Goal: Task Accomplishment & Management: Complete application form

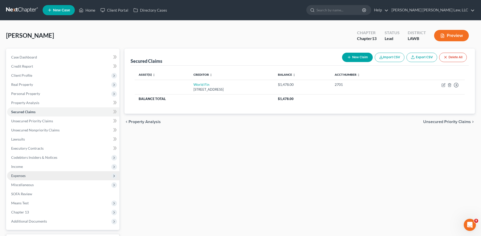
click at [16, 176] on span "Expenses" at bounding box center [18, 176] width 14 height 4
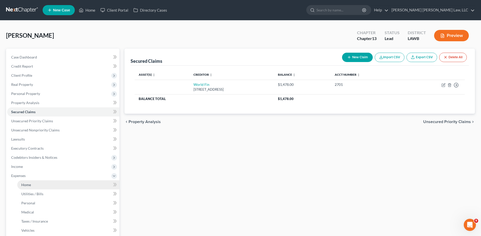
click at [25, 186] on span "Home" at bounding box center [26, 185] width 10 height 4
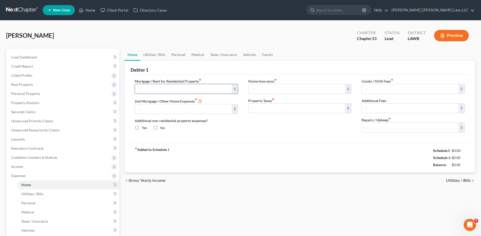
type input "0.00"
radio input "true"
type input "0.00"
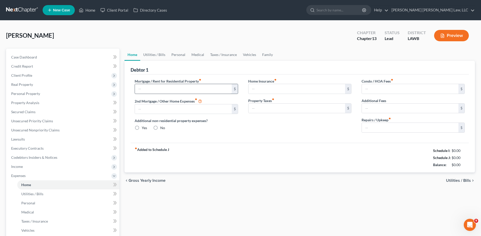
type input "0.00"
click at [15, 10] on link at bounding box center [22, 10] width 32 height 9
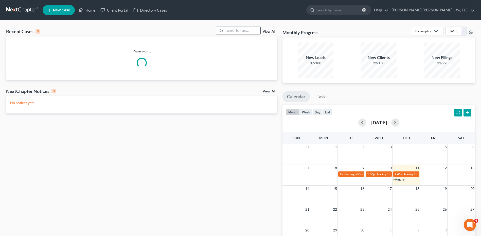
click at [230, 30] on input "search" at bounding box center [242, 30] width 35 height 7
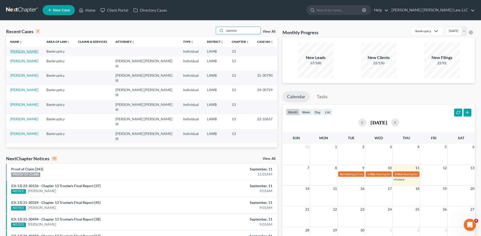
type input "jasmine"
click at [22, 51] on link "Jackson, Jasmine" at bounding box center [24, 51] width 28 height 4
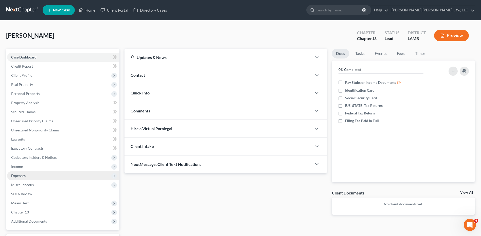
click at [18, 177] on span "Expenses" at bounding box center [18, 176] width 14 height 4
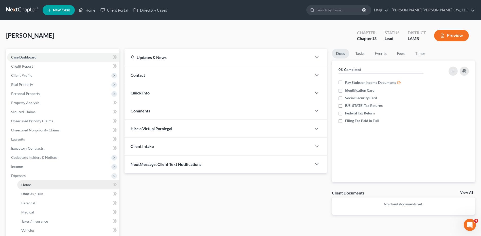
click at [28, 185] on span "Home" at bounding box center [26, 185] width 10 height 4
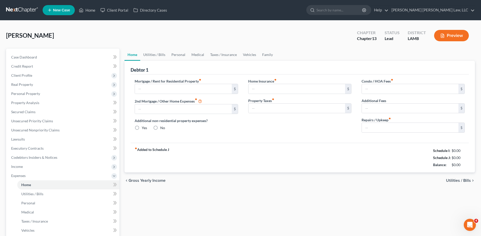
type input "0.00"
radio input "true"
type input "0.00"
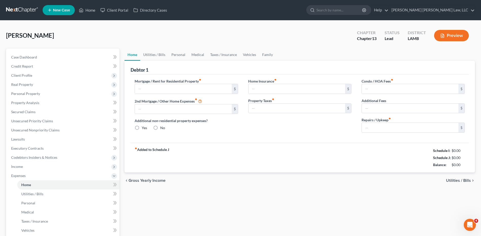
type input "0.00"
click at [149, 54] on link "Utilities / Bills" at bounding box center [154, 55] width 28 height 12
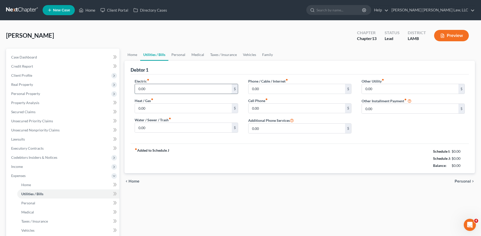
click at [152, 91] on input "0.00" at bounding box center [183, 89] width 97 height 10
type input "700.00"
click at [151, 110] on input "0.00" at bounding box center [183, 109] width 97 height 10
type input "100.00"
click at [145, 128] on input "0.00" at bounding box center [183, 128] width 97 height 10
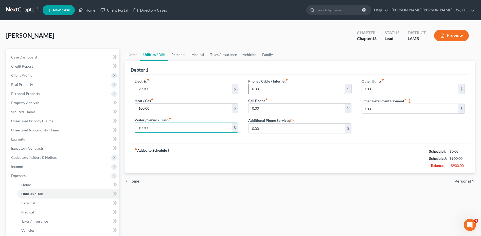
type input "100.00"
click at [264, 88] on input "0.00" at bounding box center [296, 89] width 97 height 10
type input "140.00"
click at [267, 109] on input "0.00" at bounding box center [296, 109] width 97 height 10
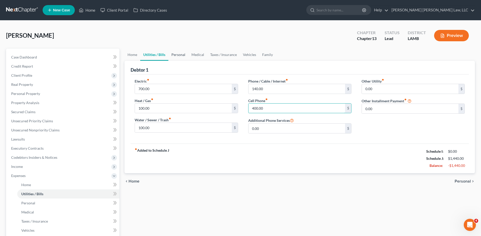
type input "400.00"
click at [181, 55] on link "Personal" at bounding box center [178, 55] width 20 height 12
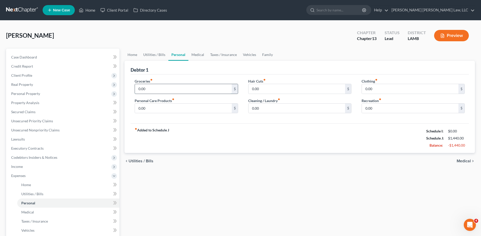
click at [153, 85] on input "0.00" at bounding box center [183, 89] width 97 height 10
type input "1,255"
click at [156, 108] on input "0.00" at bounding box center [183, 109] width 97 height 10
type input "117.00"
click at [377, 85] on input "0.00" at bounding box center [410, 89] width 97 height 10
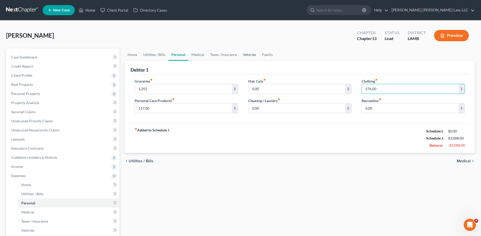
type input "276.00"
click at [247, 56] on link "Vehicles" at bounding box center [249, 55] width 19 height 12
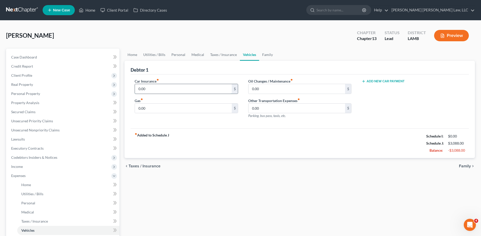
click at [150, 90] on input "0.00" at bounding box center [183, 89] width 97 height 10
click at [128, 51] on link "Home" at bounding box center [132, 55] width 16 height 12
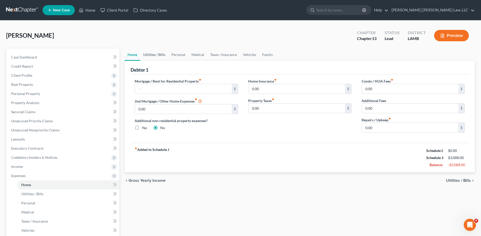
click at [155, 55] on link "Utilities / Bills" at bounding box center [154, 55] width 28 height 12
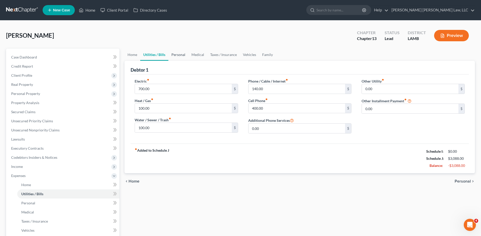
click at [177, 55] on link "Personal" at bounding box center [178, 55] width 20 height 12
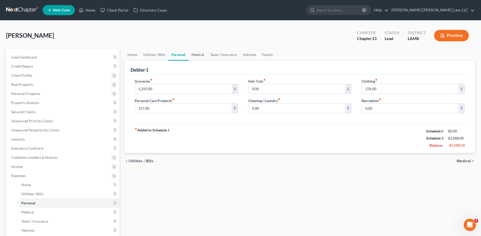
click at [196, 54] on link "Medical" at bounding box center [197, 55] width 19 height 12
